Goal: Task Accomplishment & Management: Complete application form

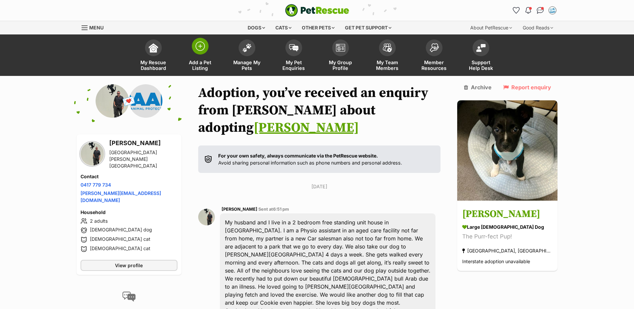
click at [200, 47] on img at bounding box center [199, 45] width 9 height 9
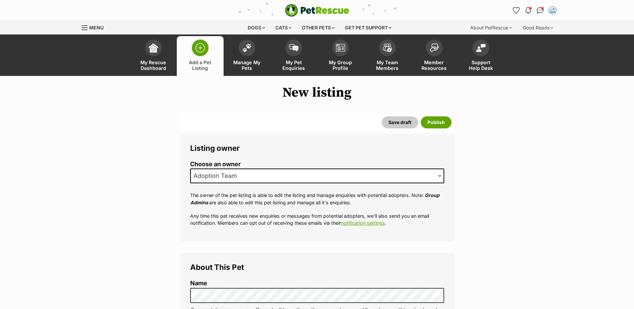
scroll to position [100, 0]
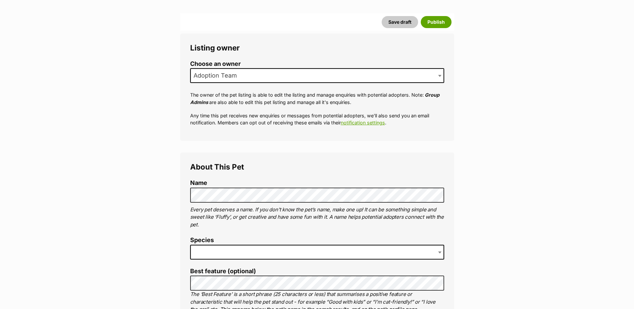
click at [227, 250] on span at bounding box center [317, 252] width 254 height 15
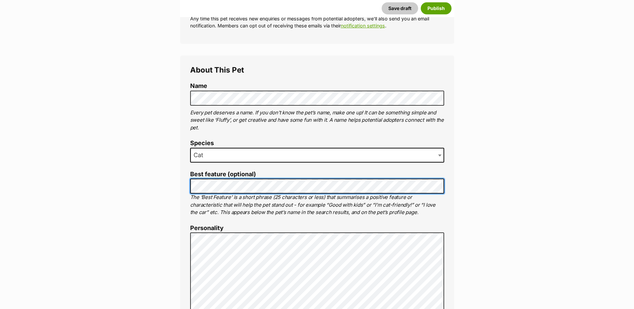
scroll to position [234, 0]
